Goal: Information Seeking & Learning: Find specific fact

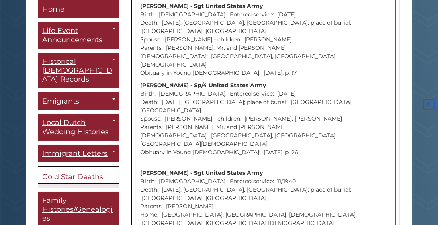
scroll to position [416, 0]
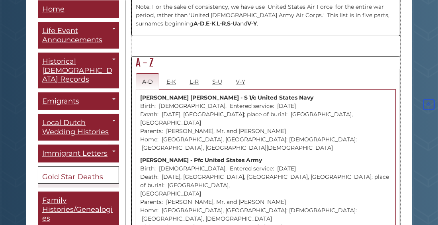
click at [247, 20] on strong "V-Y" at bounding box center [252, 23] width 10 height 7
click at [242, 75] on link "V-Y" at bounding box center [240, 81] width 22 height 16
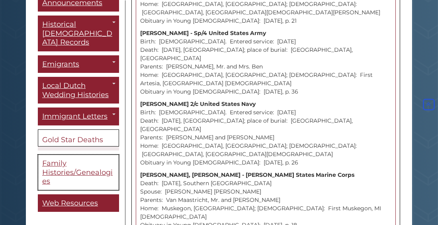
scroll to position [1644, 0]
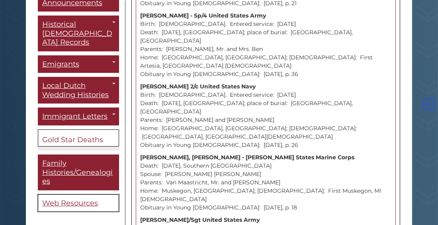
click at [79, 198] on span "Web Resources" at bounding box center [70, 202] width 56 height 9
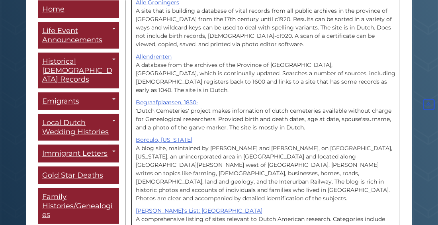
scroll to position [282, 0]
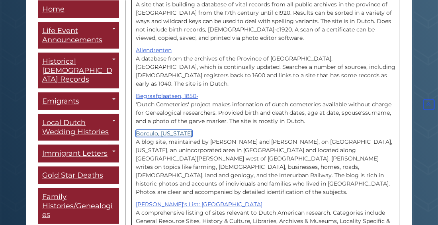
click at [166, 130] on link "Borculo, [US_STATE]" at bounding box center [164, 133] width 57 height 7
